Goal: Information Seeking & Learning: Learn about a topic

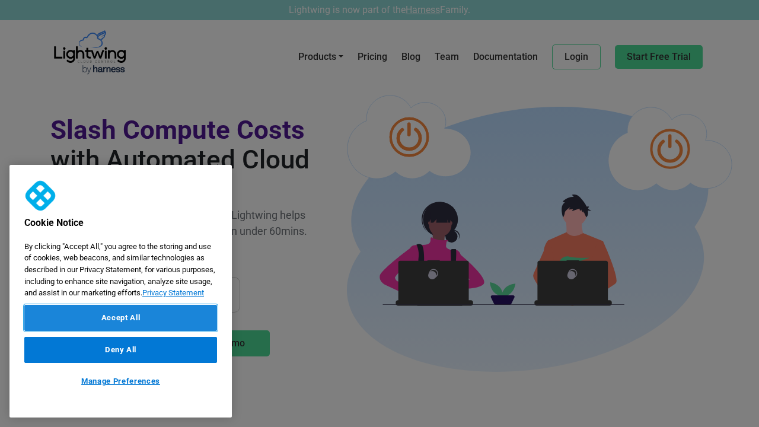
click at [120, 318] on button "Accept All" at bounding box center [120, 318] width 193 height 26
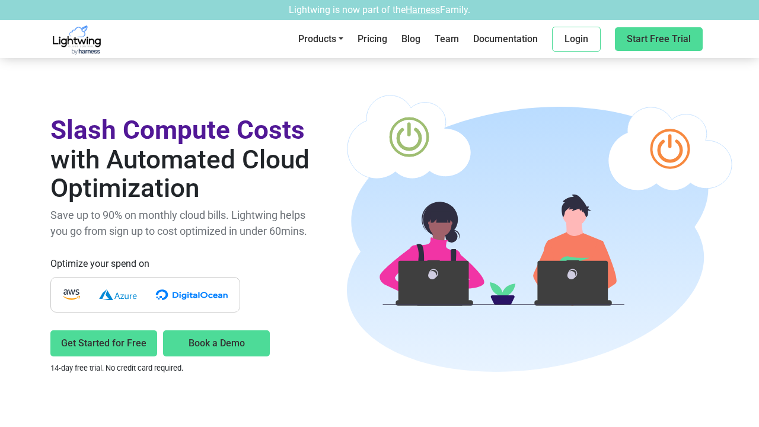
scroll to position [2853, 0]
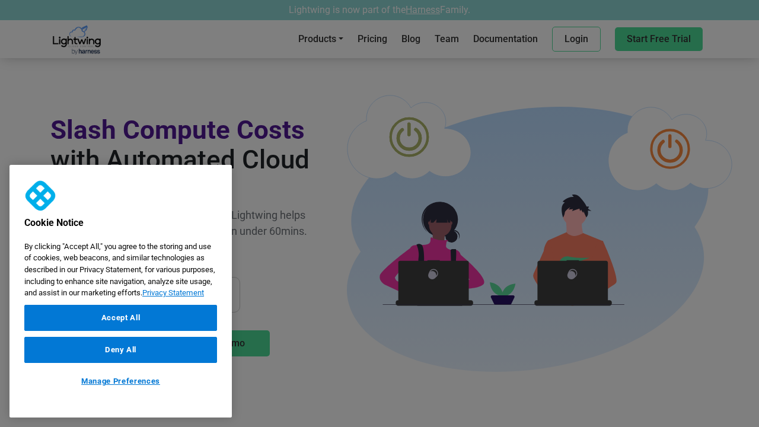
scroll to position [692, 0]
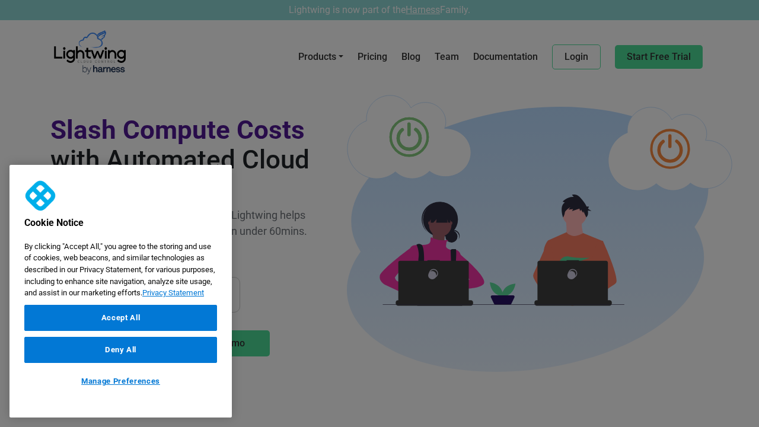
scroll to position [663, 0]
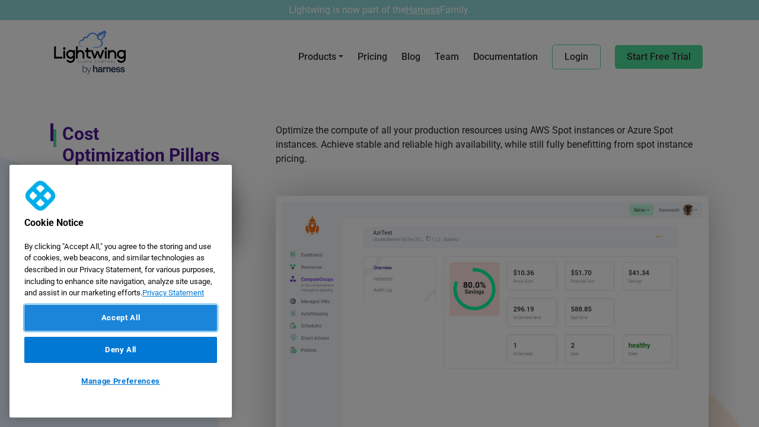
click at [120, 318] on button "Accept All" at bounding box center [120, 318] width 193 height 26
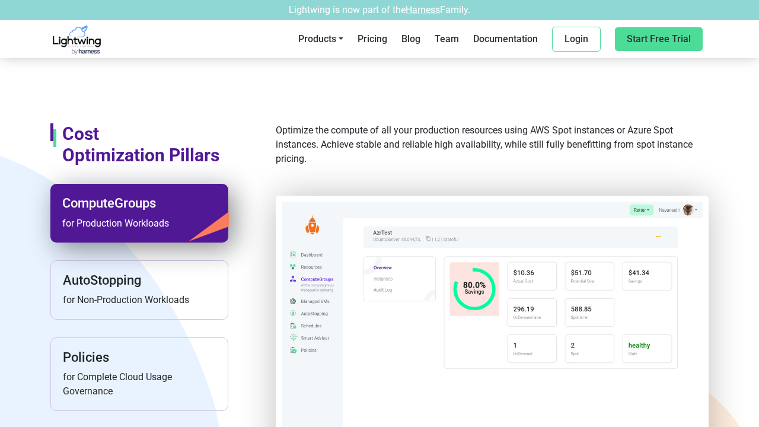
scroll to position [2853, 0]
